Goal: Information Seeking & Learning: Learn about a topic

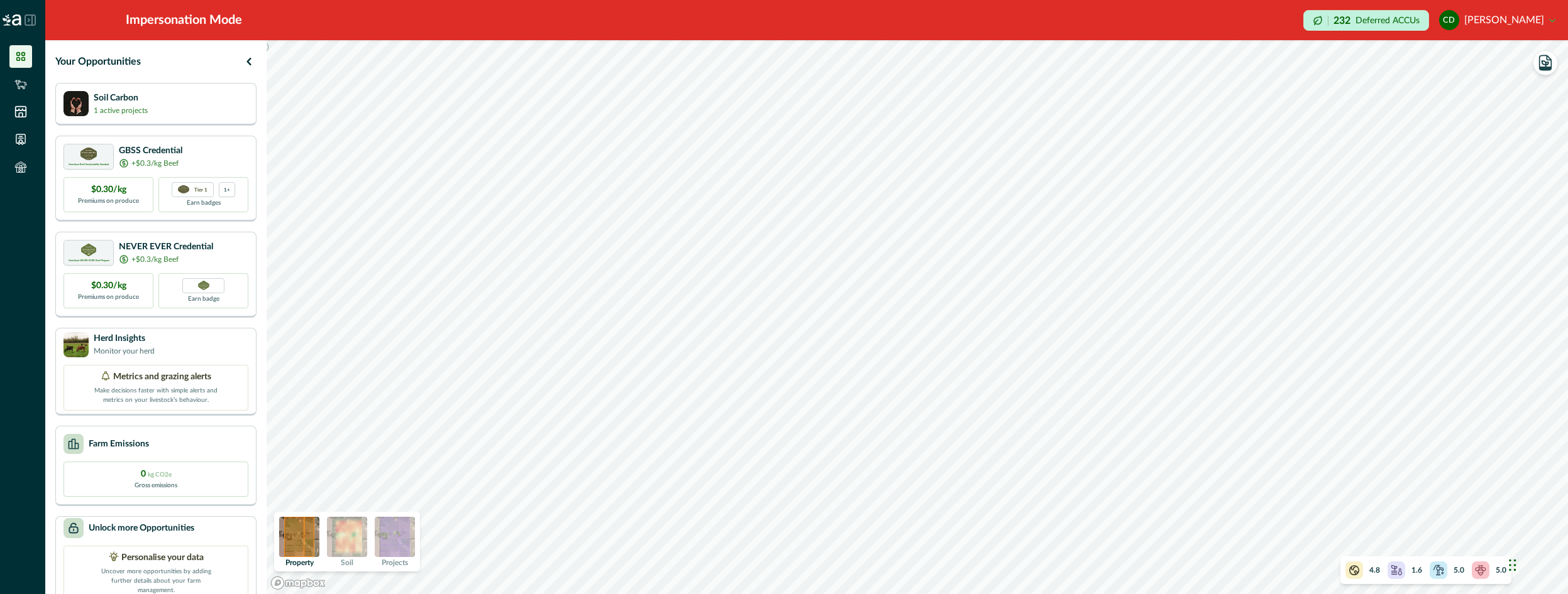
click at [343, 545] on img at bounding box center [347, 537] width 40 height 40
click at [300, 547] on img at bounding box center [299, 537] width 40 height 40
click at [357, 539] on img at bounding box center [347, 537] width 40 height 40
click at [396, 531] on img at bounding box center [395, 537] width 40 height 40
drag, startPoint x: 355, startPoint y: 553, endPoint x: 333, endPoint y: 538, distance: 26.6
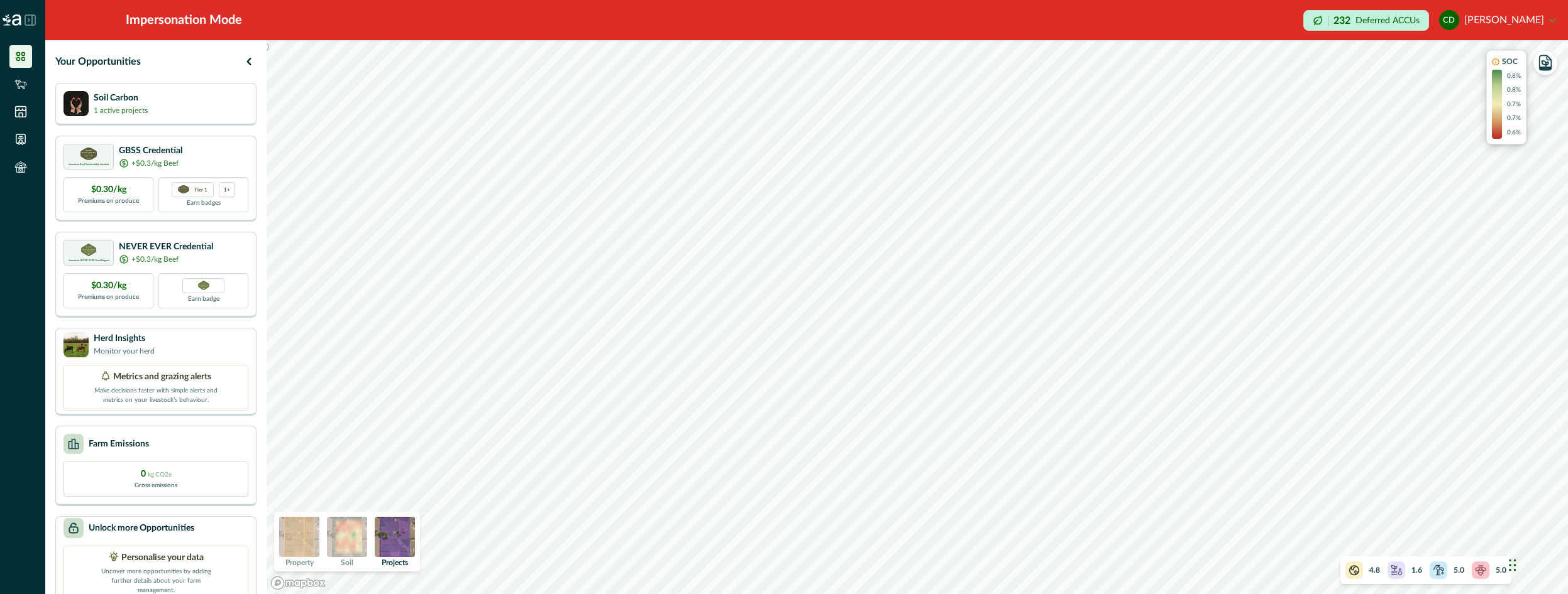
click at [345, 545] on img at bounding box center [347, 537] width 40 height 40
click at [325, 546] on div "Property Soil Projects" at bounding box center [347, 541] width 146 height 60
click at [349, 538] on img at bounding box center [347, 537] width 40 height 40
click at [309, 542] on img at bounding box center [299, 537] width 40 height 40
click at [341, 540] on img at bounding box center [347, 537] width 40 height 40
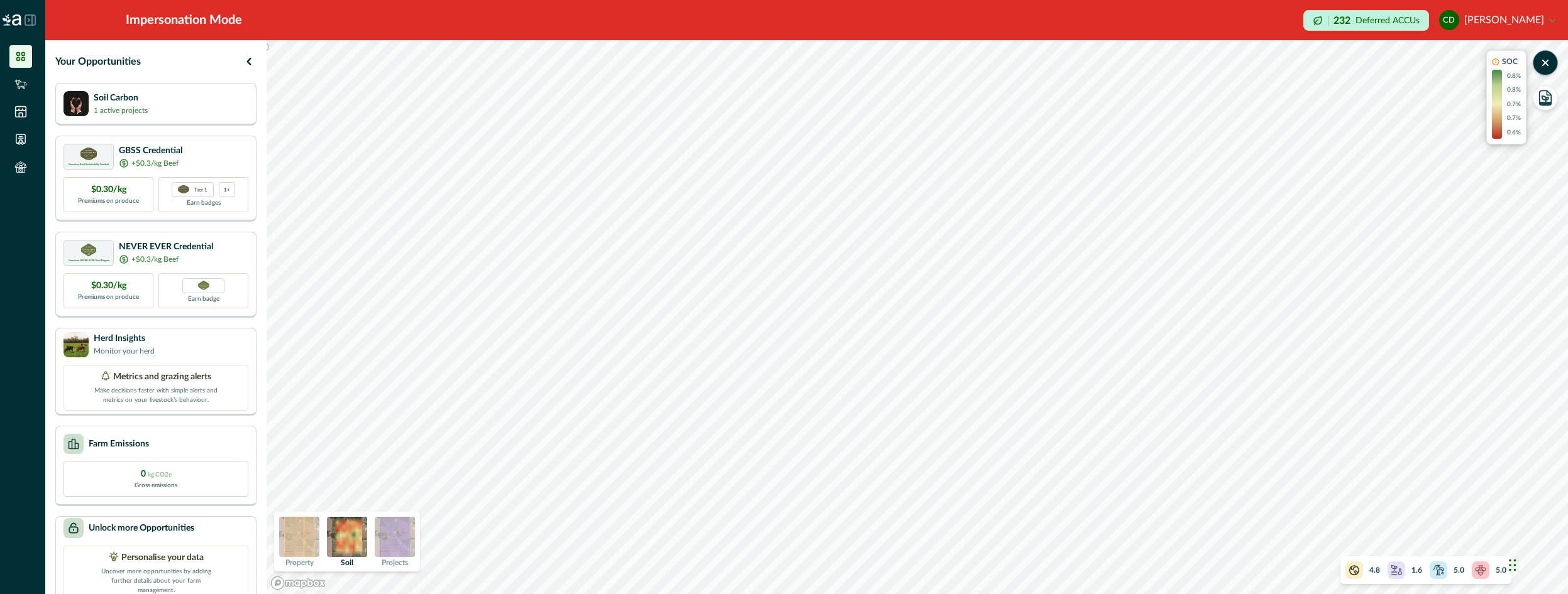
click at [318, 546] on img at bounding box center [299, 537] width 40 height 40
click at [361, 542] on img at bounding box center [347, 537] width 40 height 40
click at [295, 549] on img at bounding box center [299, 537] width 40 height 40
drag, startPoint x: 367, startPoint y: 541, endPoint x: 378, endPoint y: 541, distance: 11.0
click at [368, 541] on div "Property Soil Projects" at bounding box center [347, 541] width 146 height 60
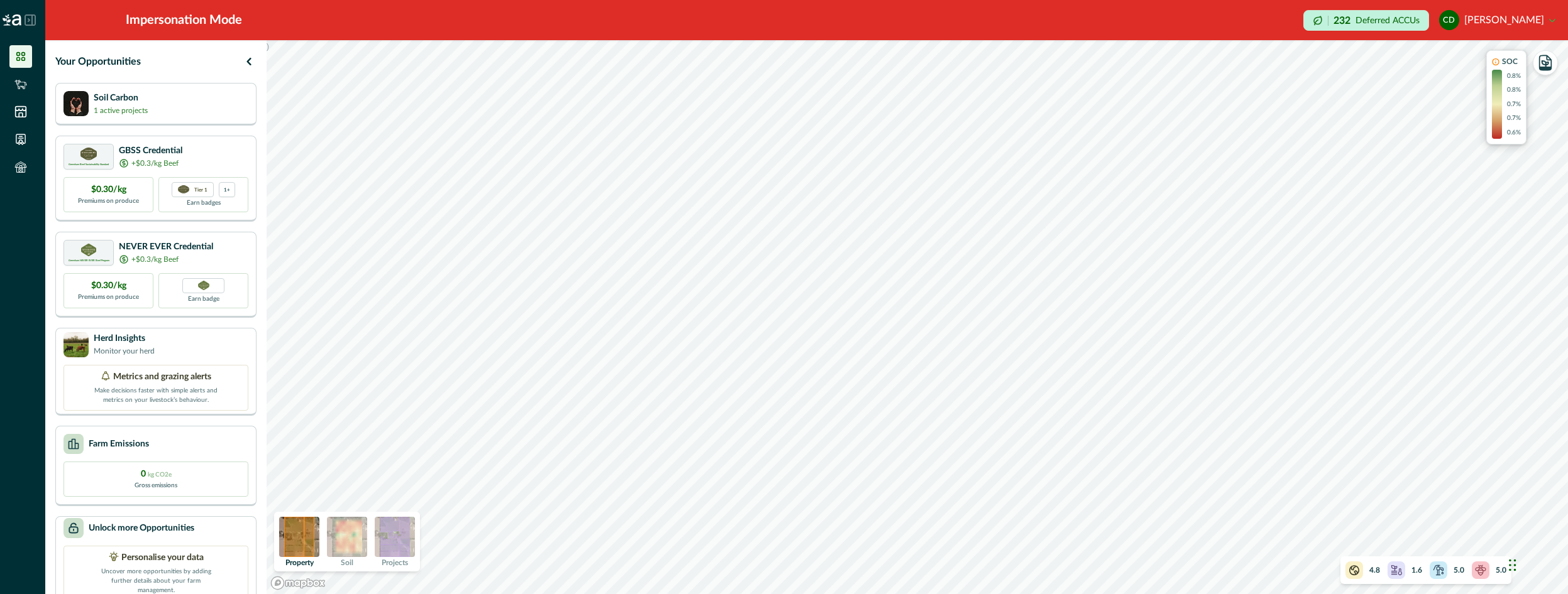
click at [419, 540] on div "Property Soil Projects" at bounding box center [347, 541] width 146 height 60
drag, startPoint x: 368, startPoint y: 542, endPoint x: 389, endPoint y: 541, distance: 21.0
click at [368, 542] on div "Property Soil Projects" at bounding box center [347, 541] width 146 height 60
click at [391, 541] on img at bounding box center [395, 537] width 40 height 40
click at [367, 547] on div "Property Soil Projects" at bounding box center [347, 541] width 146 height 60
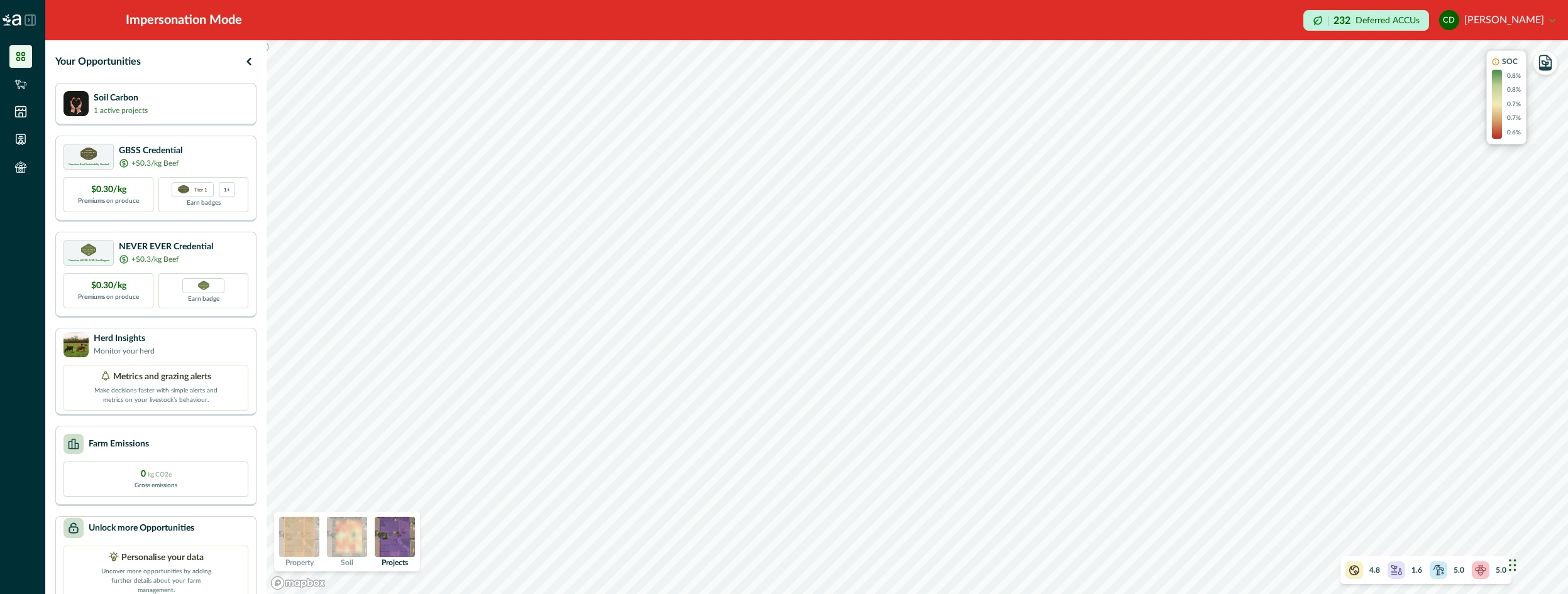
click at [354, 541] on img at bounding box center [347, 537] width 40 height 40
click at [381, 536] on img at bounding box center [395, 537] width 40 height 40
click at [304, 530] on img at bounding box center [299, 537] width 40 height 40
click at [343, 541] on img at bounding box center [347, 537] width 40 height 40
drag, startPoint x: 343, startPoint y: 528, endPoint x: 275, endPoint y: 583, distance: 87.5
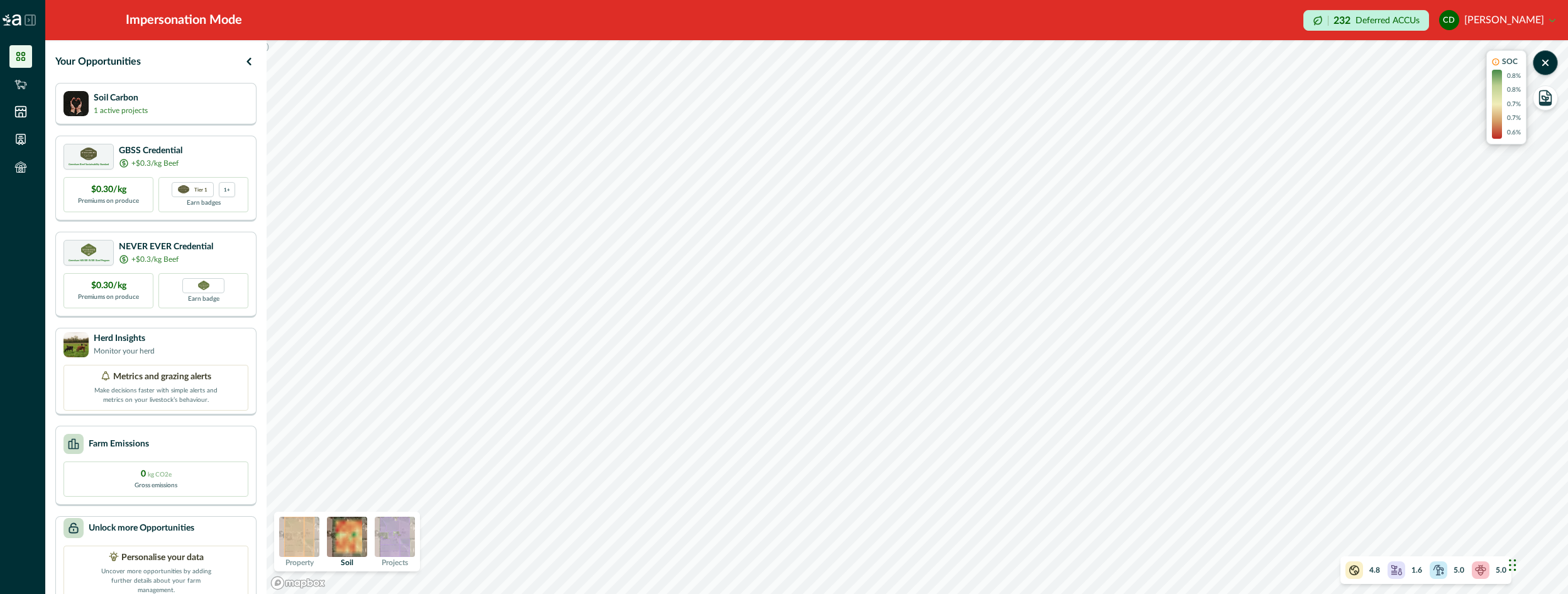
click at [341, 530] on img at bounding box center [347, 537] width 40 height 40
click at [272, 584] on link "Mapbox logo" at bounding box center [298, 583] width 55 height 14
drag, startPoint x: 313, startPoint y: 546, endPoint x: 254, endPoint y: 449, distance: 113.5
click at [311, 548] on img at bounding box center [299, 537] width 40 height 40
click at [212, 150] on div "Greenham Beef Sustainability Standard GBSS Credential +$0.3/kg Beef" at bounding box center [155, 156] width 184 height 26
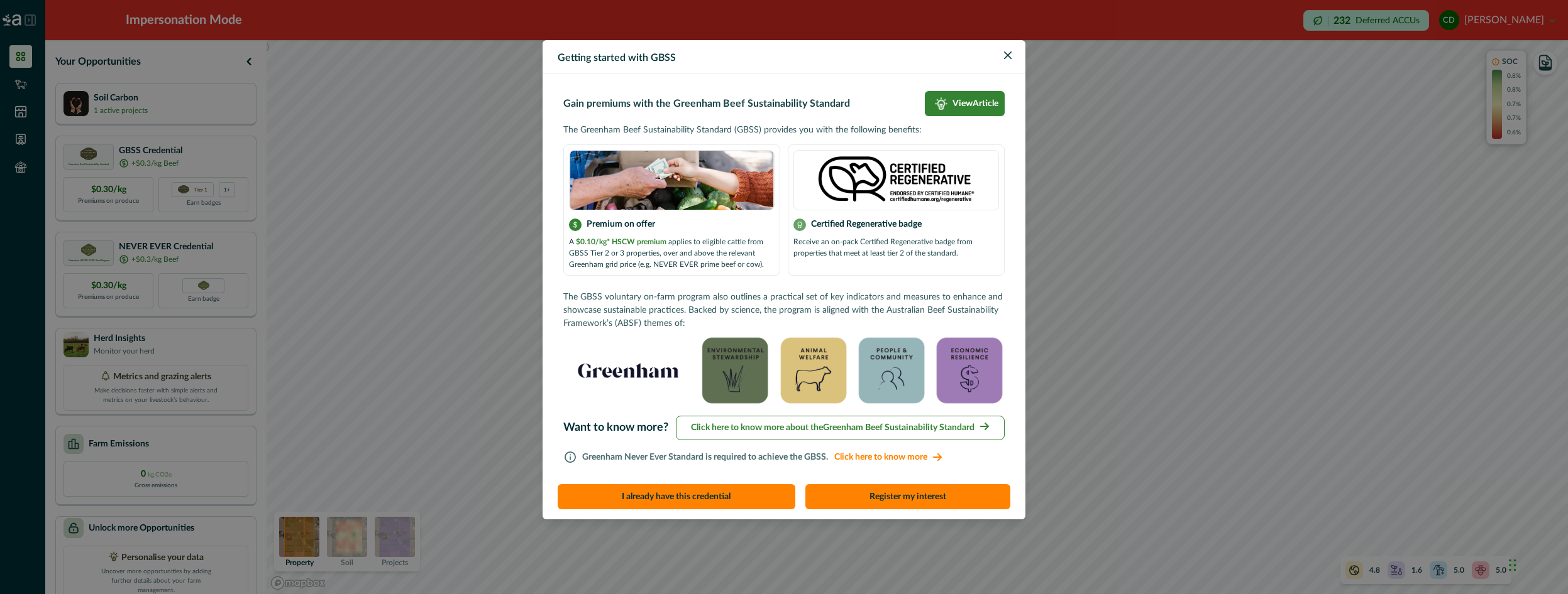
click at [395, 356] on div "Getting started with GBSS Gain premiums with the Greenham Beef Sustainability S…" at bounding box center [784, 297] width 1568 height 594
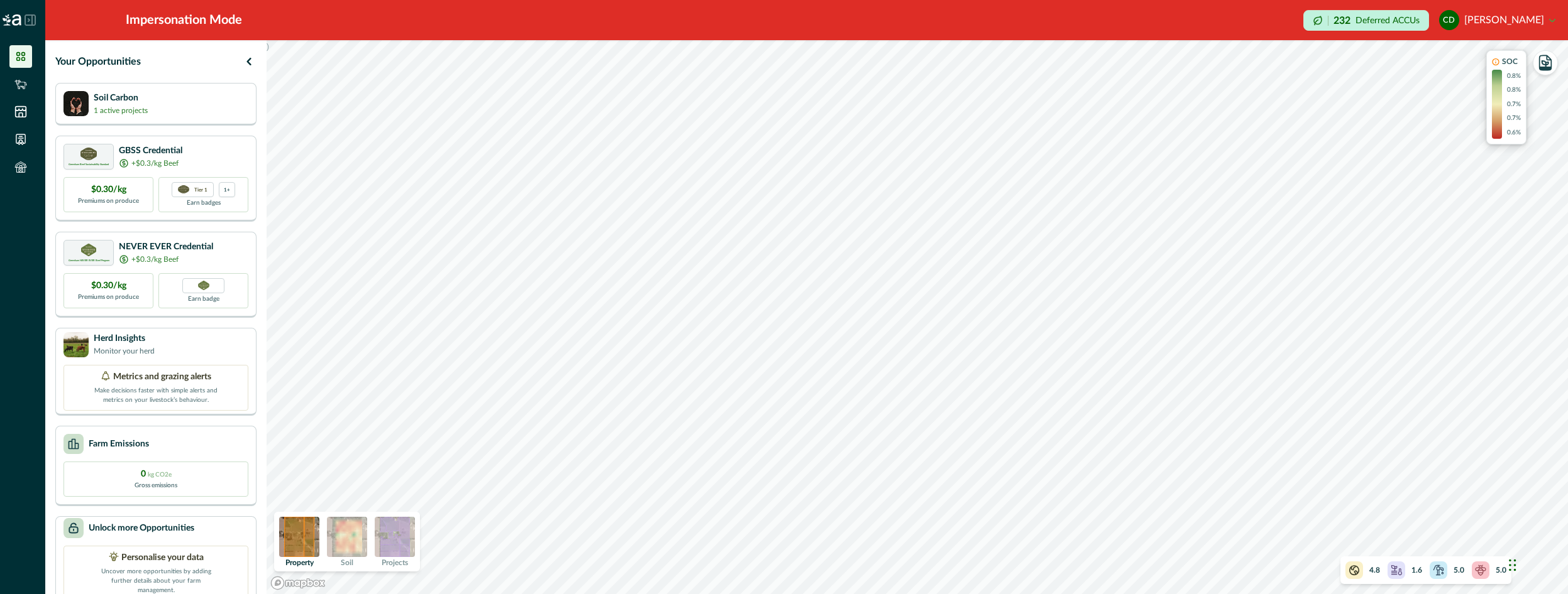
drag, startPoint x: 391, startPoint y: 541, endPoint x: 338, endPoint y: 559, distance: 56.0
click at [390, 542] on img at bounding box center [395, 537] width 40 height 40
click at [338, 559] on div "Soil" at bounding box center [347, 541] width 40 height 50
drag, startPoint x: 306, startPoint y: 541, endPoint x: 345, endPoint y: 533, distance: 39.8
click at [308, 540] on img at bounding box center [299, 537] width 40 height 40
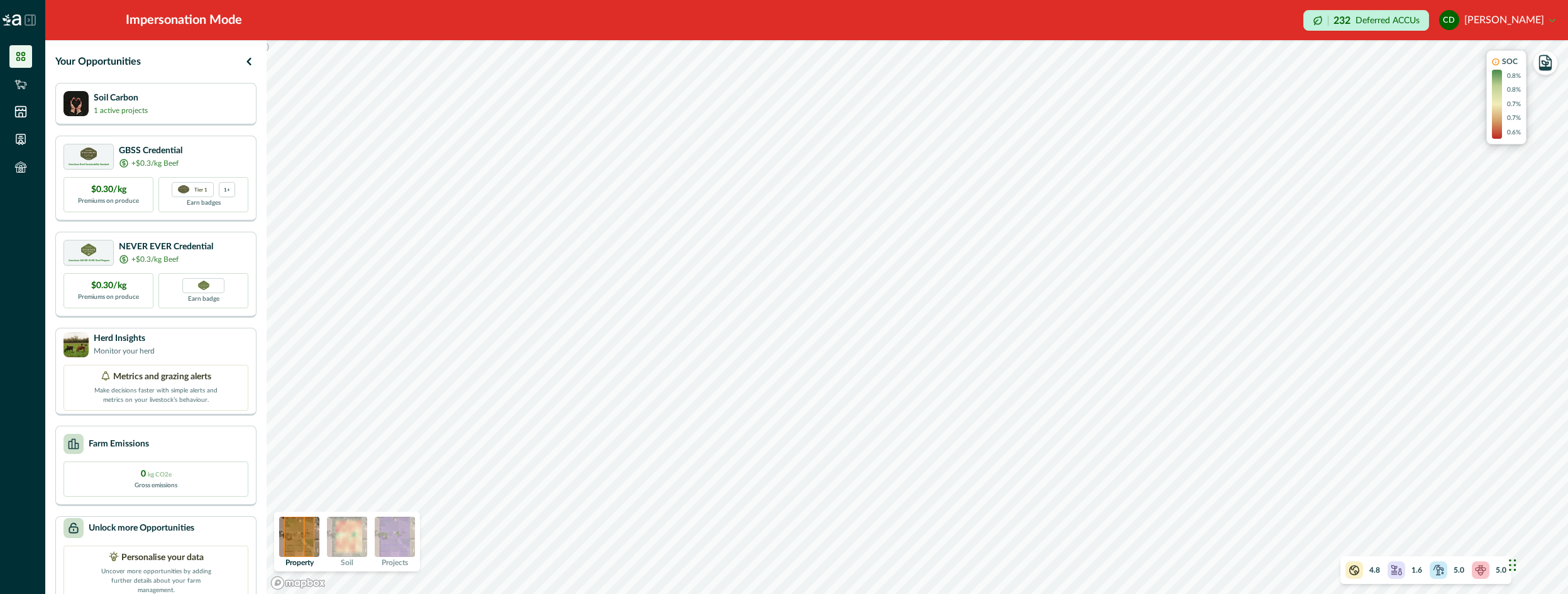
click at [354, 533] on img at bounding box center [347, 537] width 40 height 40
